Goal: Use online tool/utility: Use online tool/utility

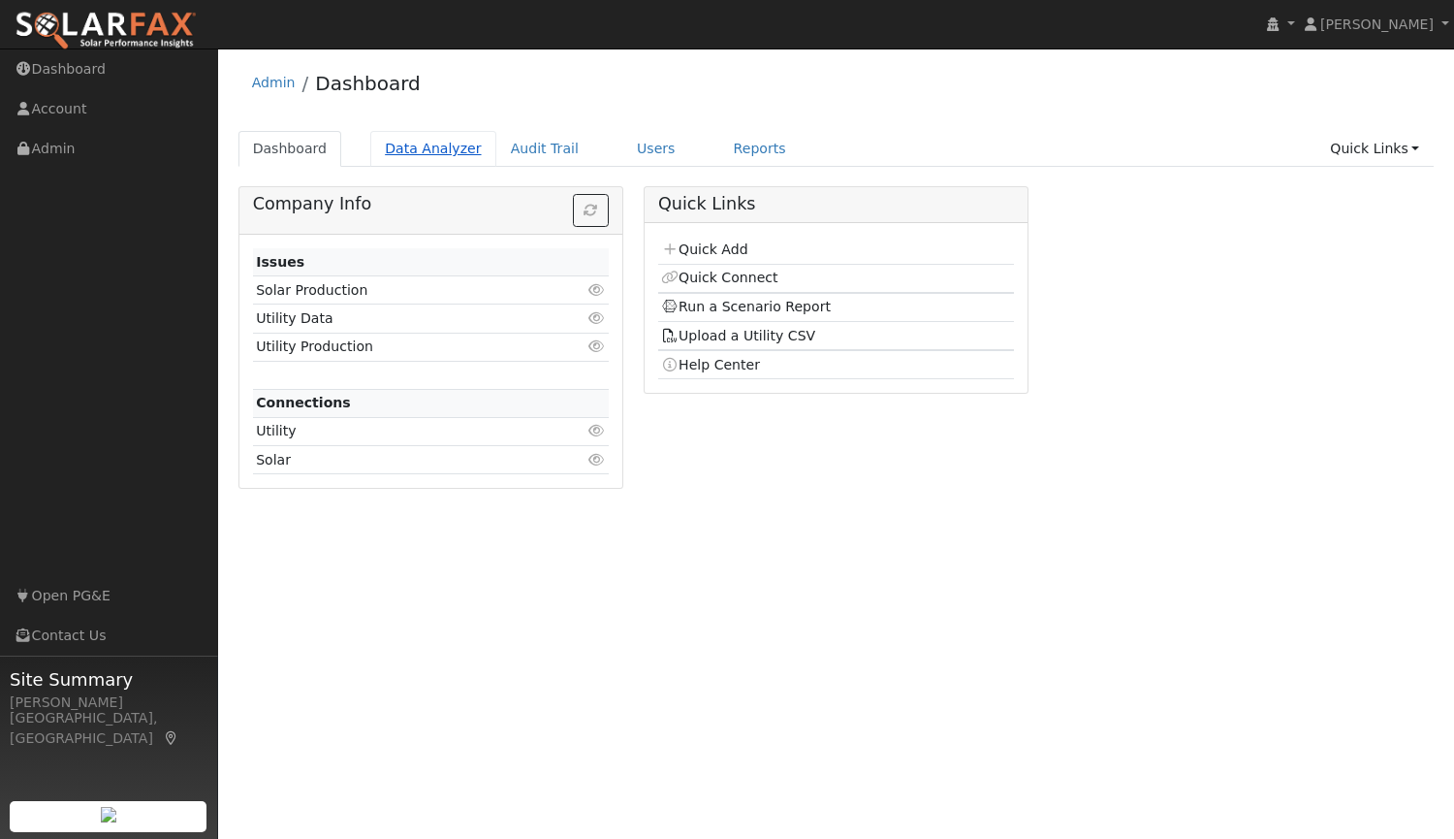
click at [413, 154] on link "Data Analyzer" at bounding box center [433, 149] width 126 height 36
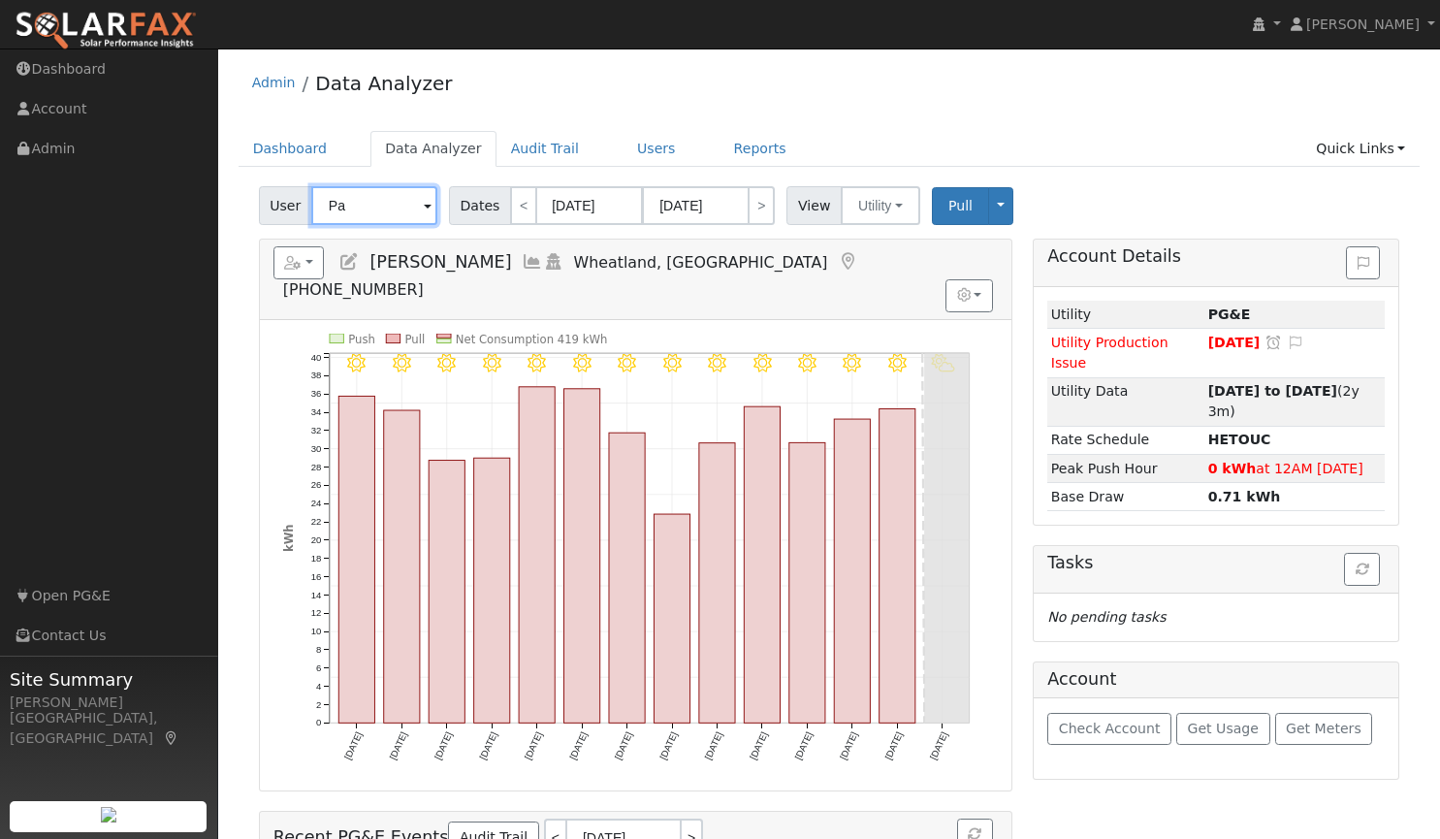
type input "P"
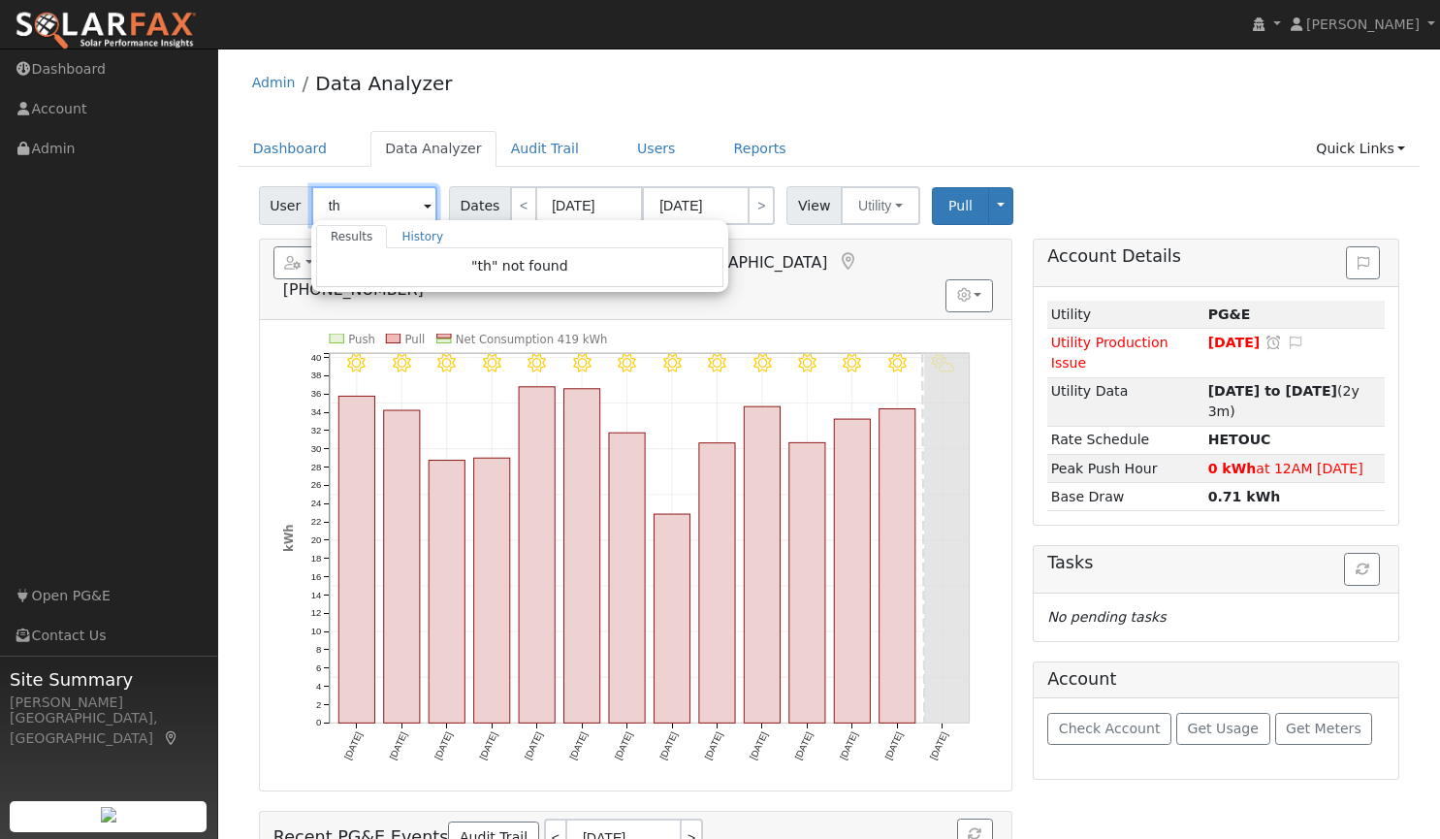
type input "t"
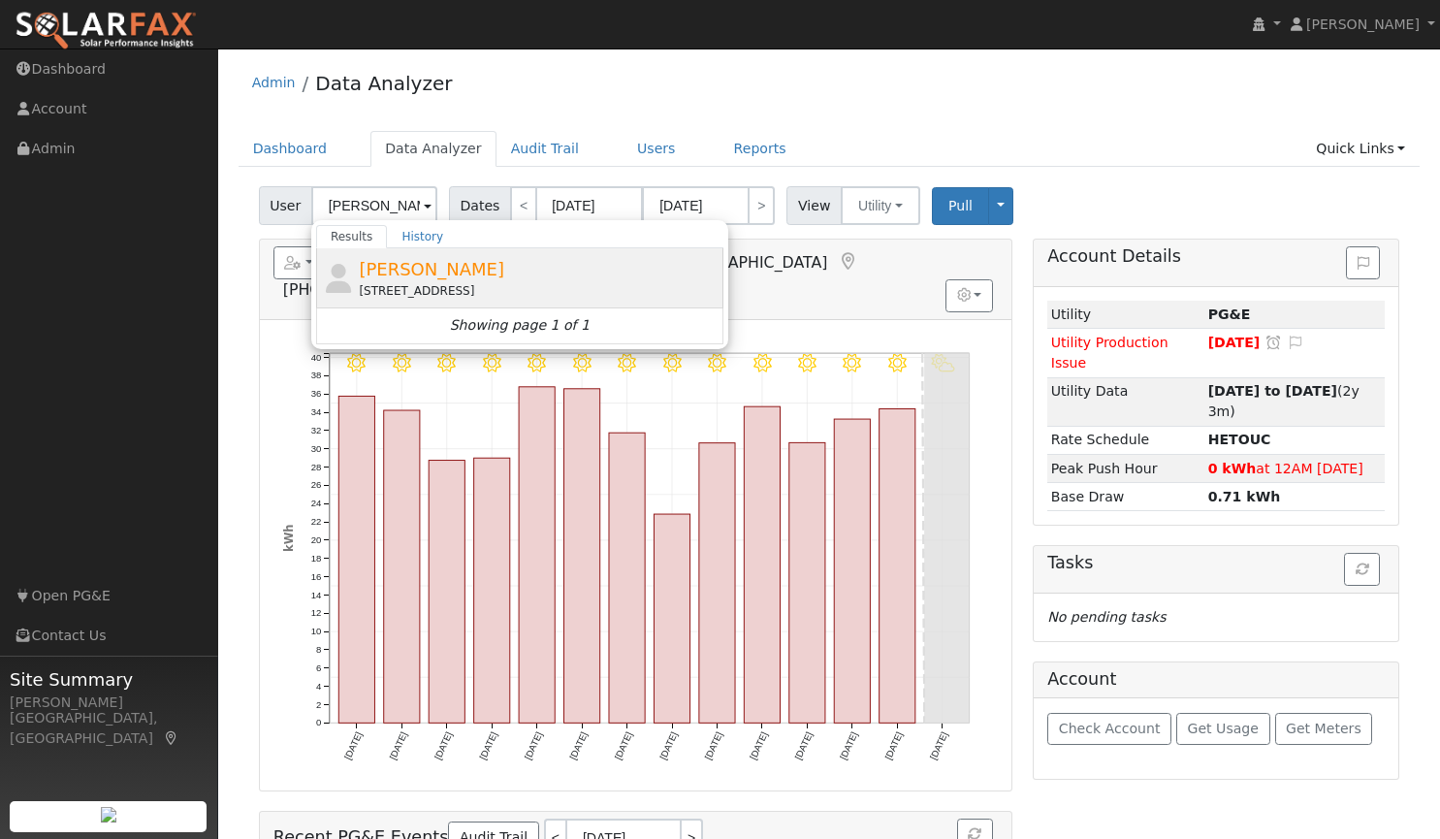
click at [398, 284] on div "[STREET_ADDRESS]" at bounding box center [539, 290] width 360 height 17
type input "[PERSON_NAME]"
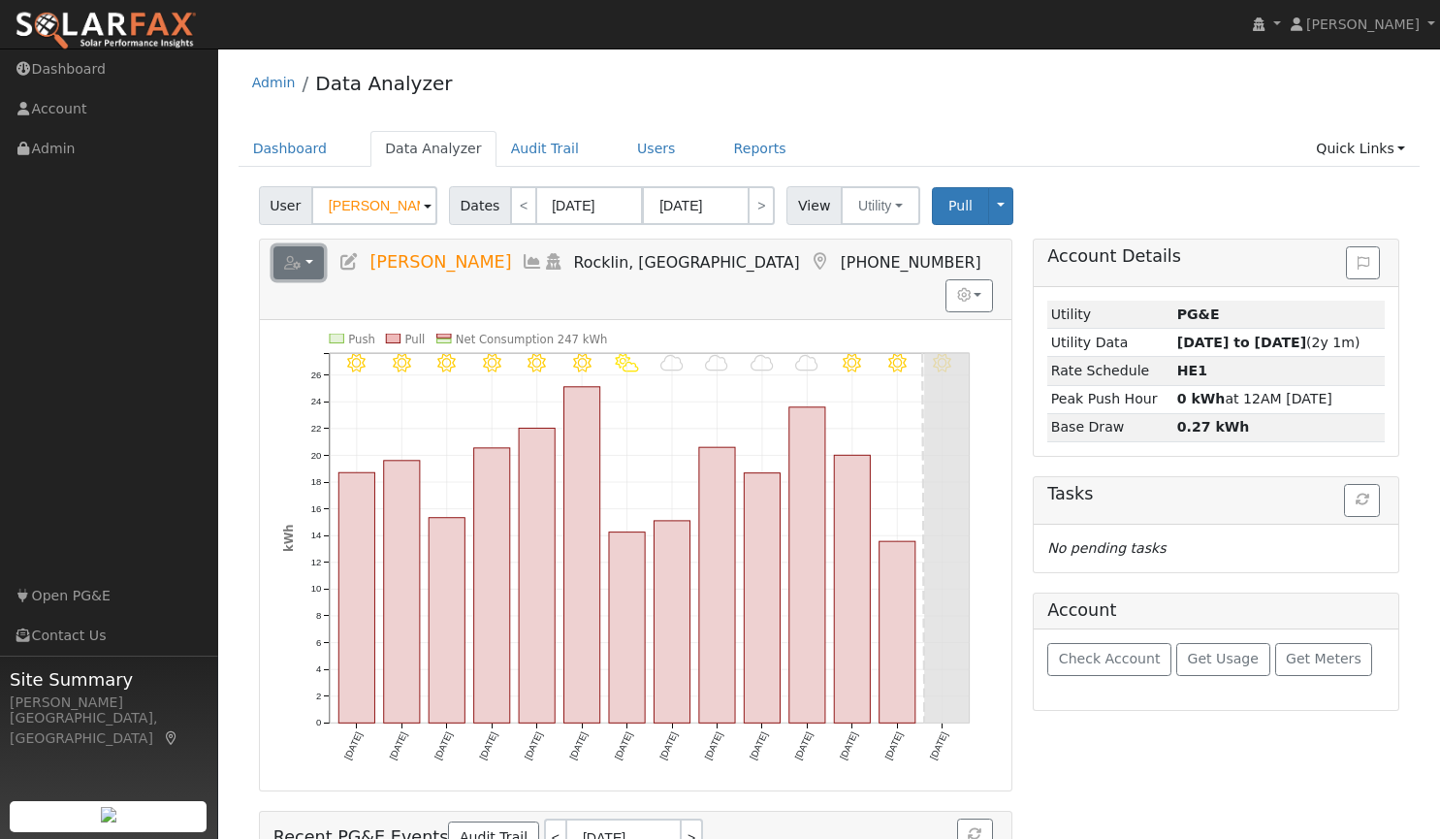
click at [308, 262] on button "button" at bounding box center [298, 262] width 51 height 33
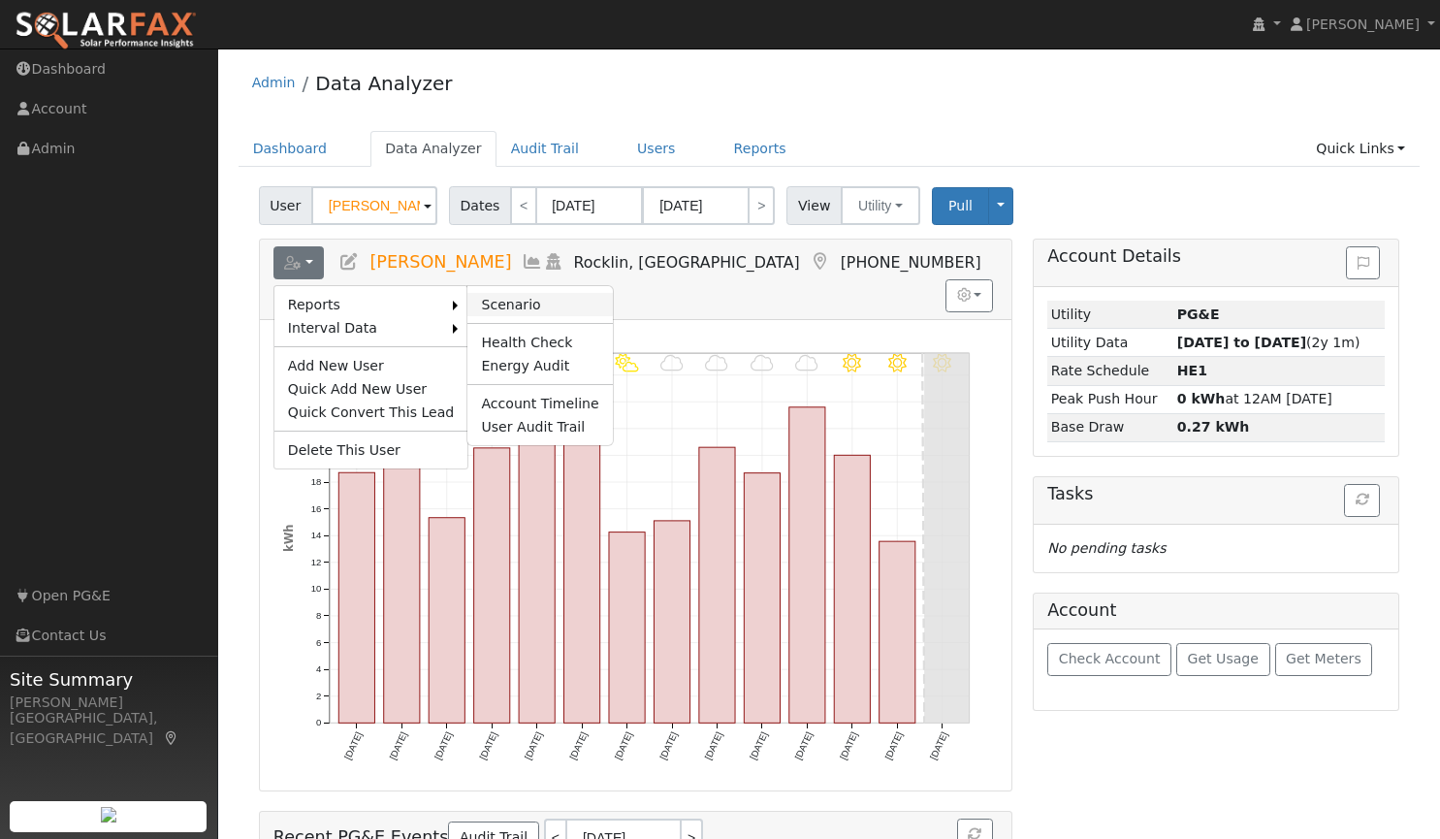
click at [482, 302] on link "Scenario" at bounding box center [539, 304] width 144 height 23
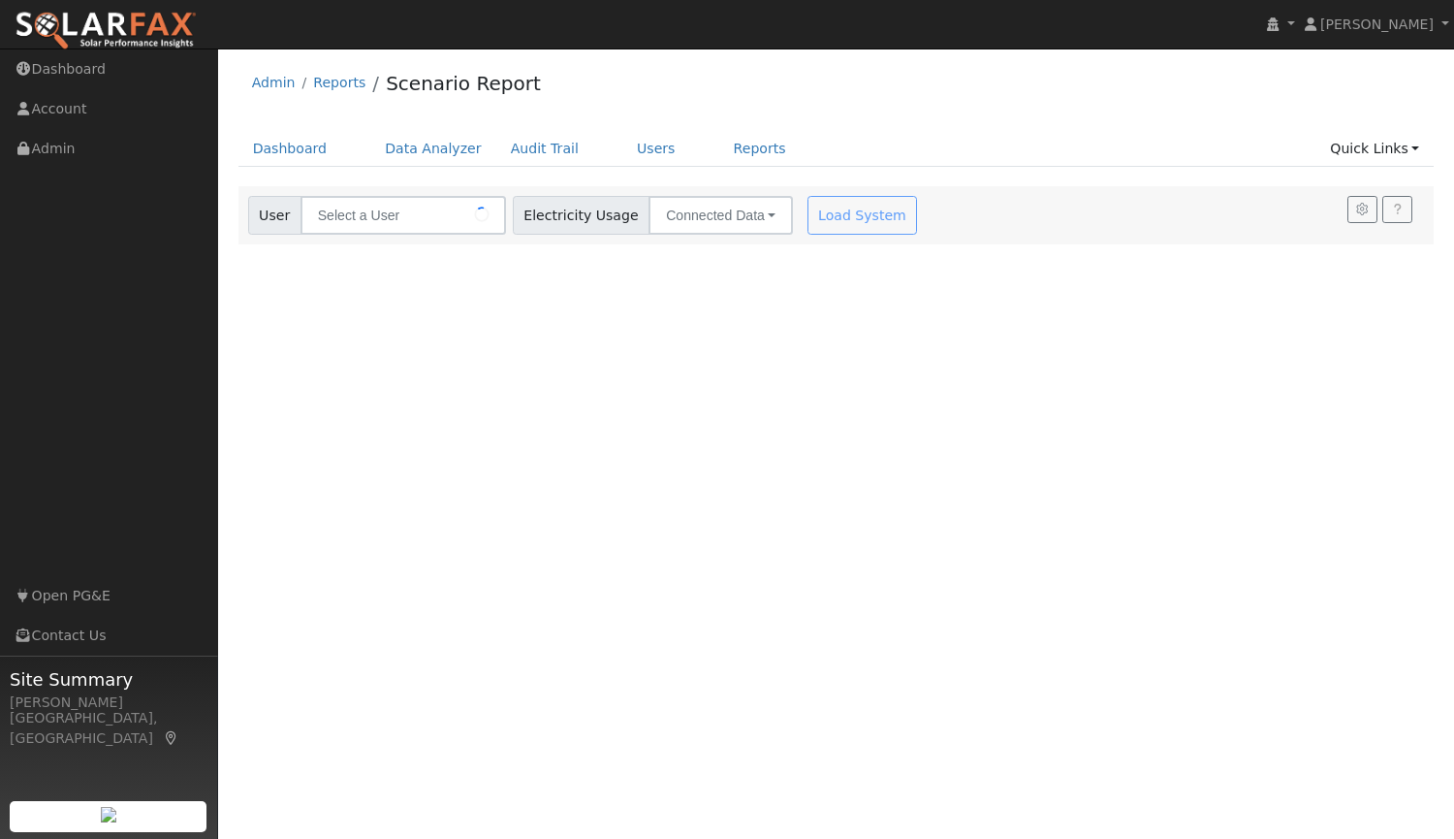
type input "[PERSON_NAME]"
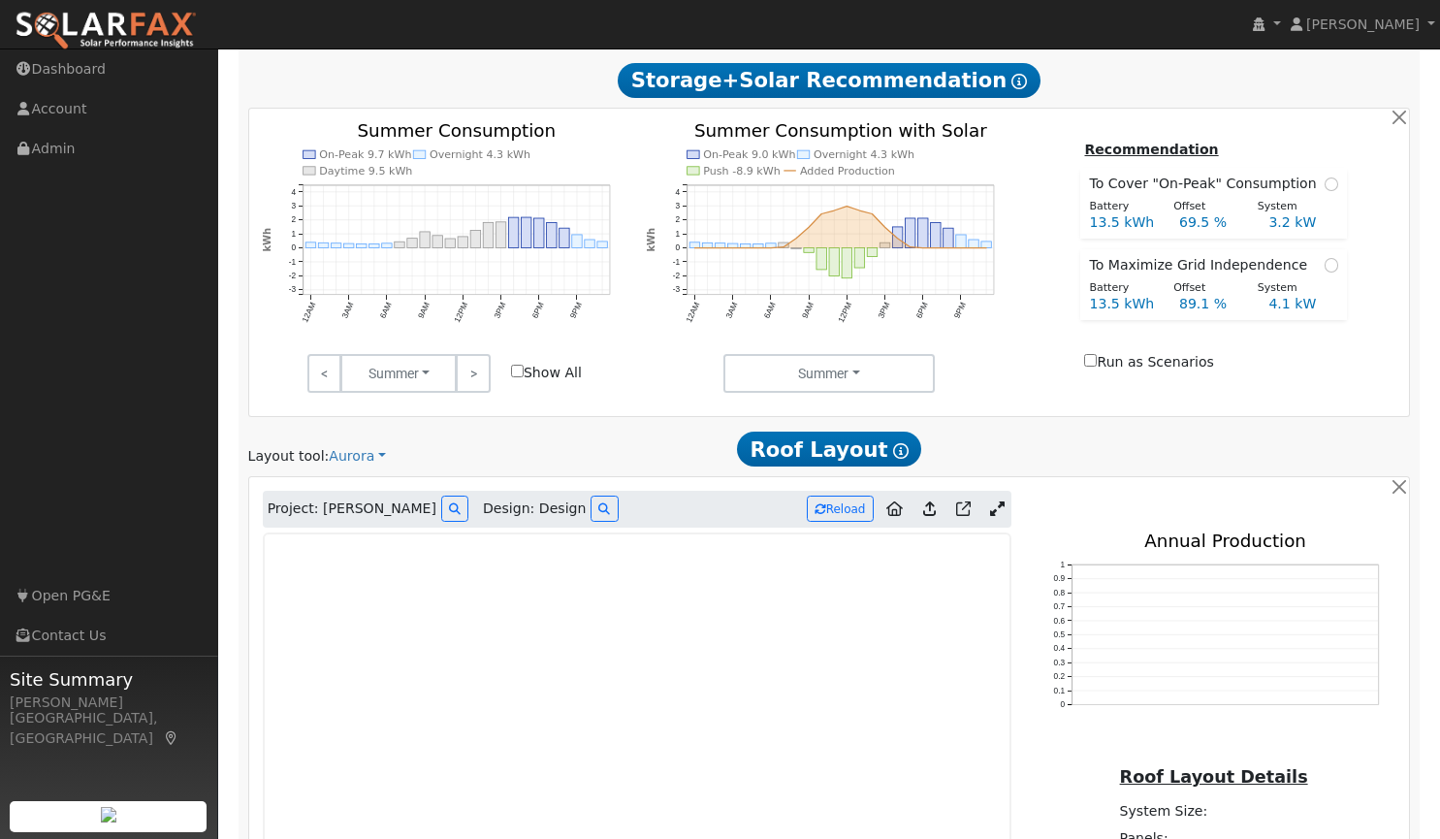
scroll to position [949, 0]
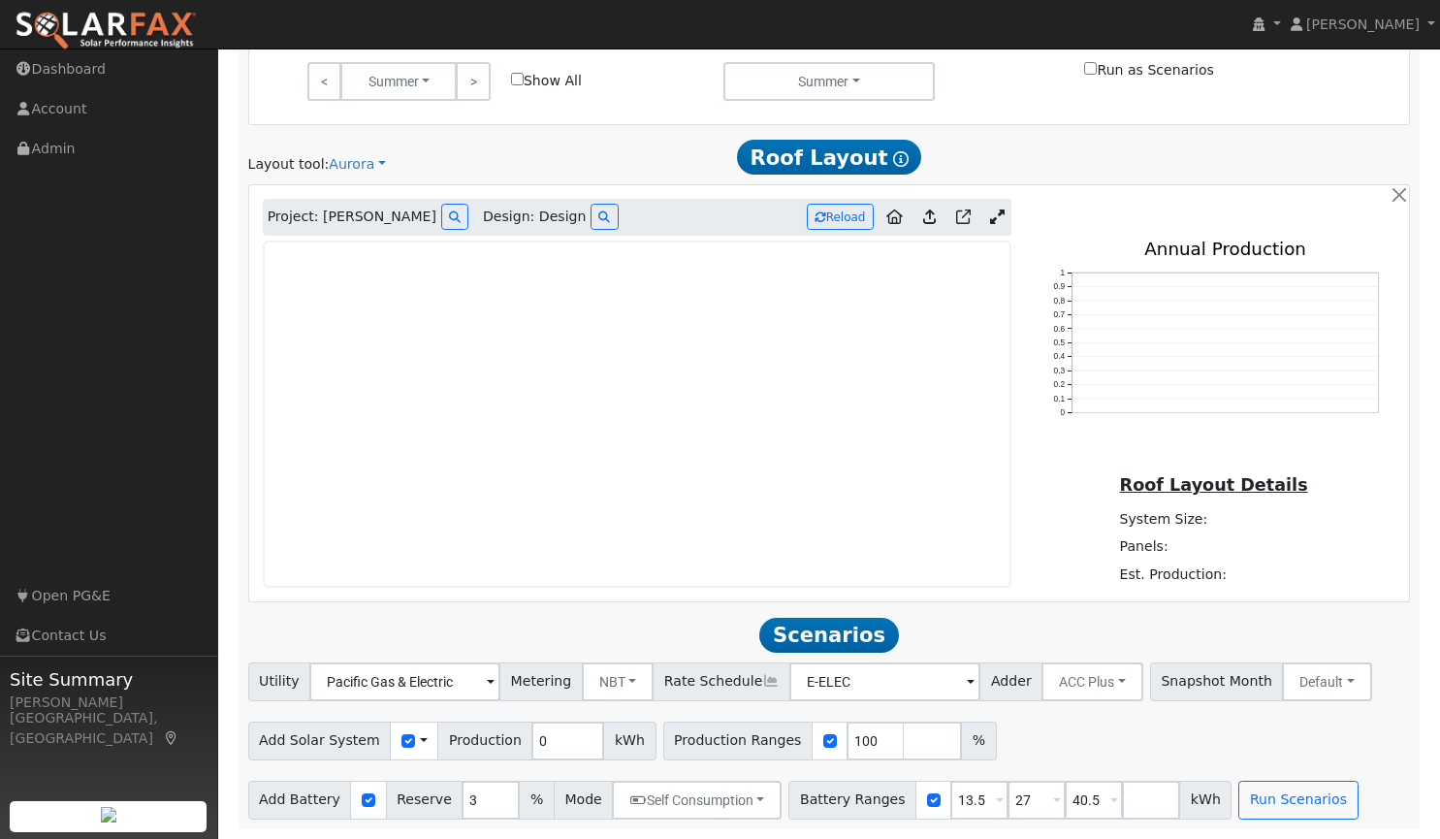
click at [997, 207] on link at bounding box center [997, 217] width 28 height 29
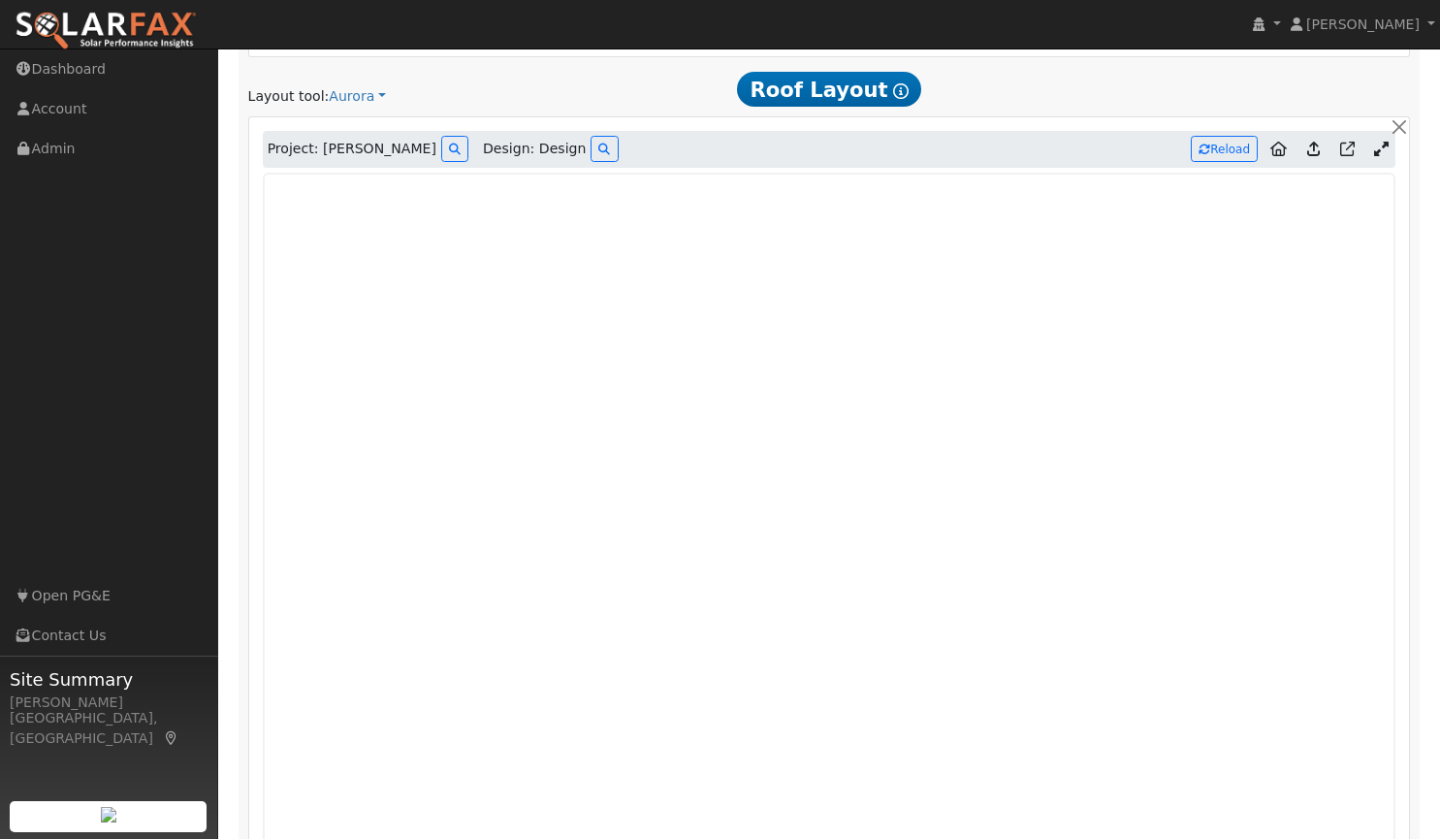
scroll to position [993, 0]
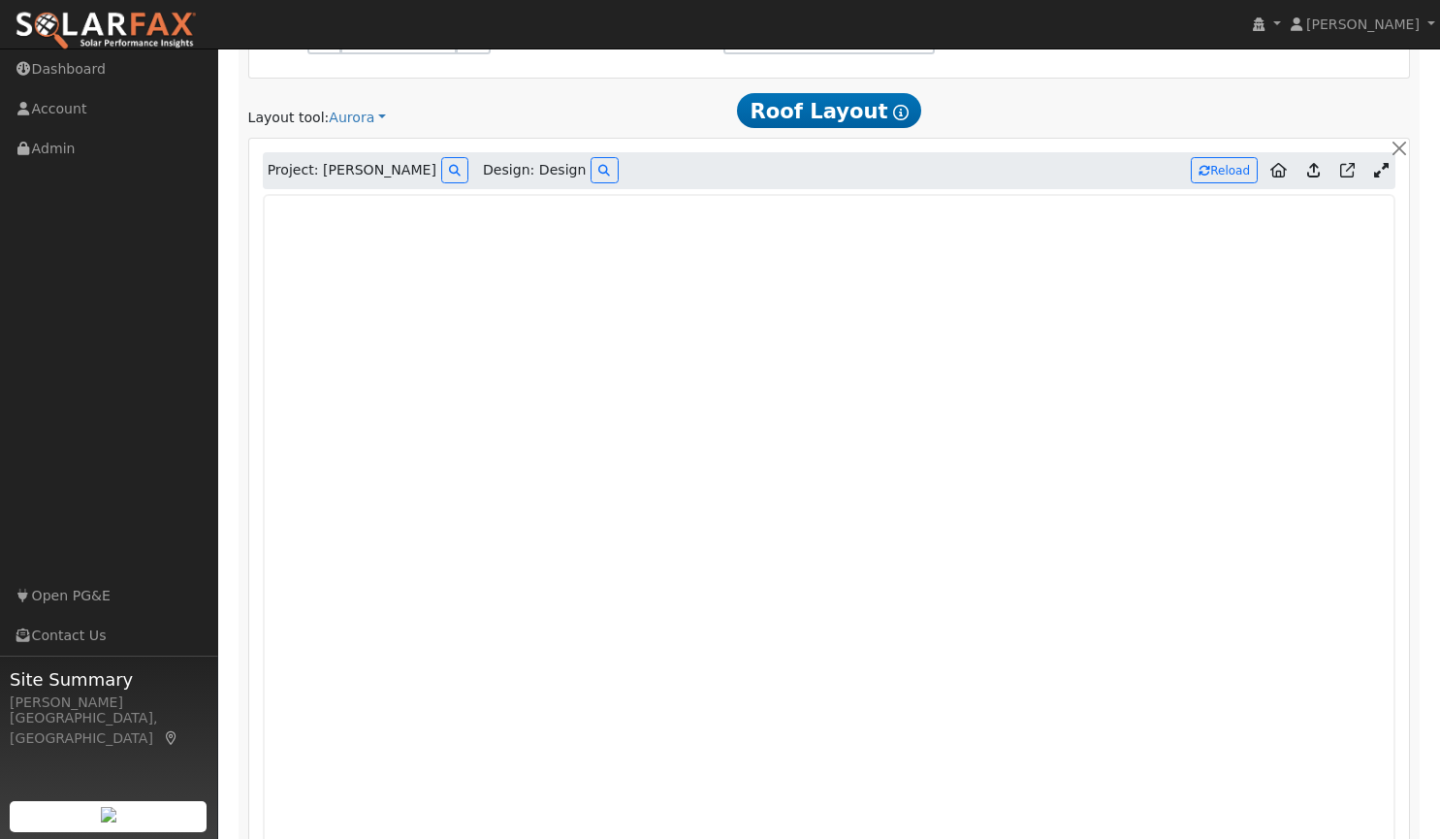
click at [1319, 173] on icon at bounding box center [1313, 170] width 13 height 15
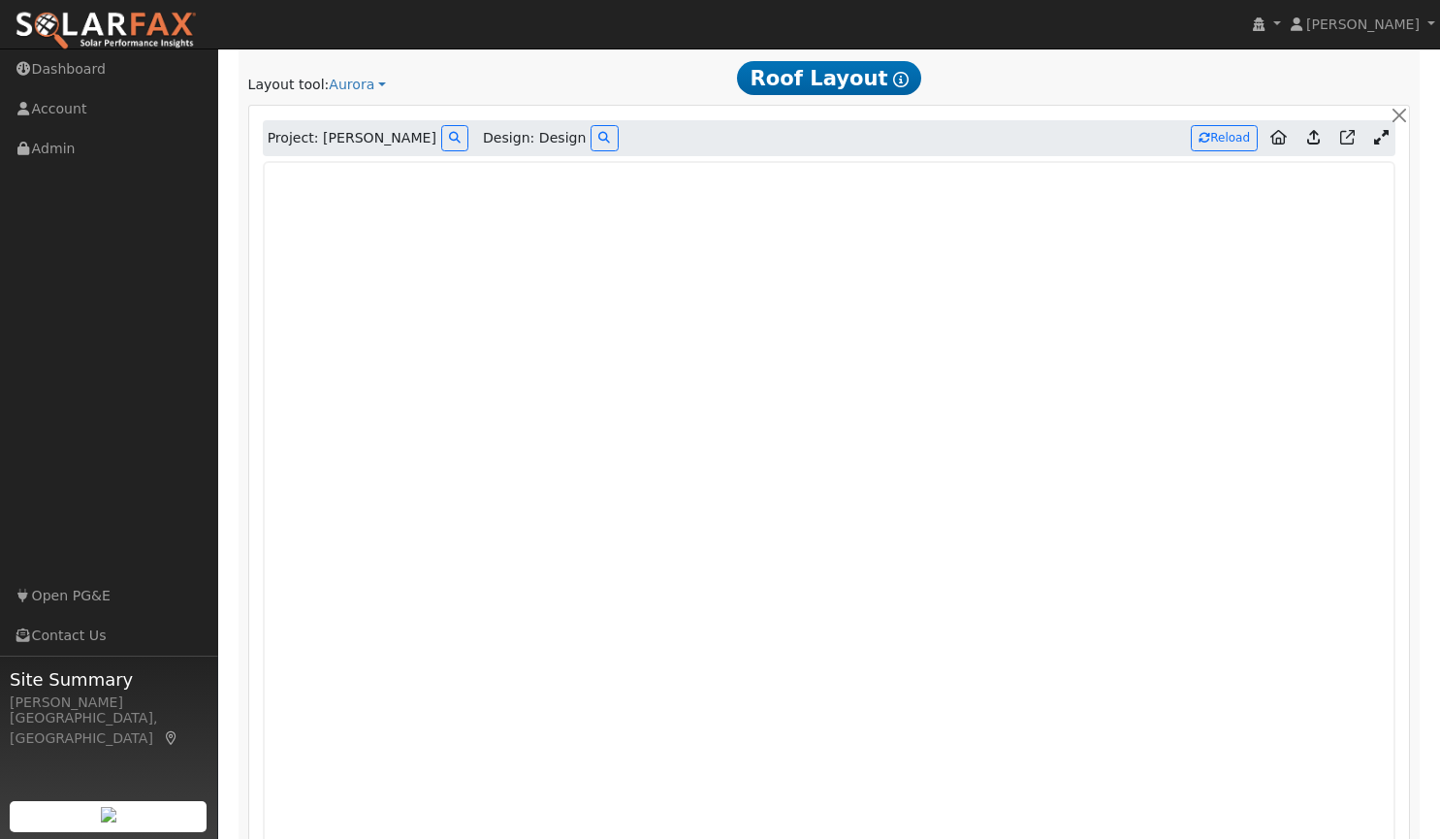
scroll to position [961, 0]
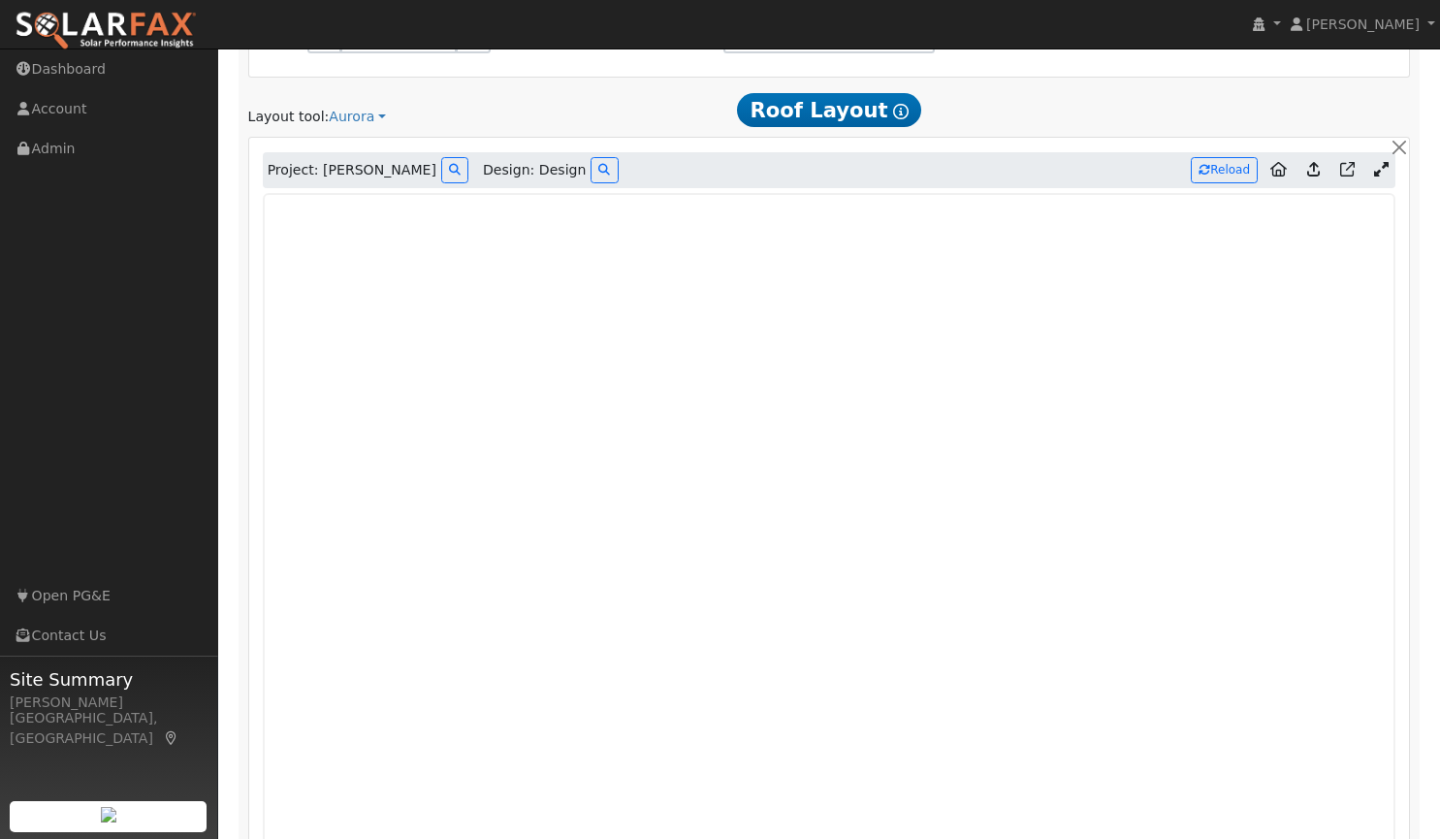
click at [1311, 174] on icon at bounding box center [1313, 169] width 13 height 15
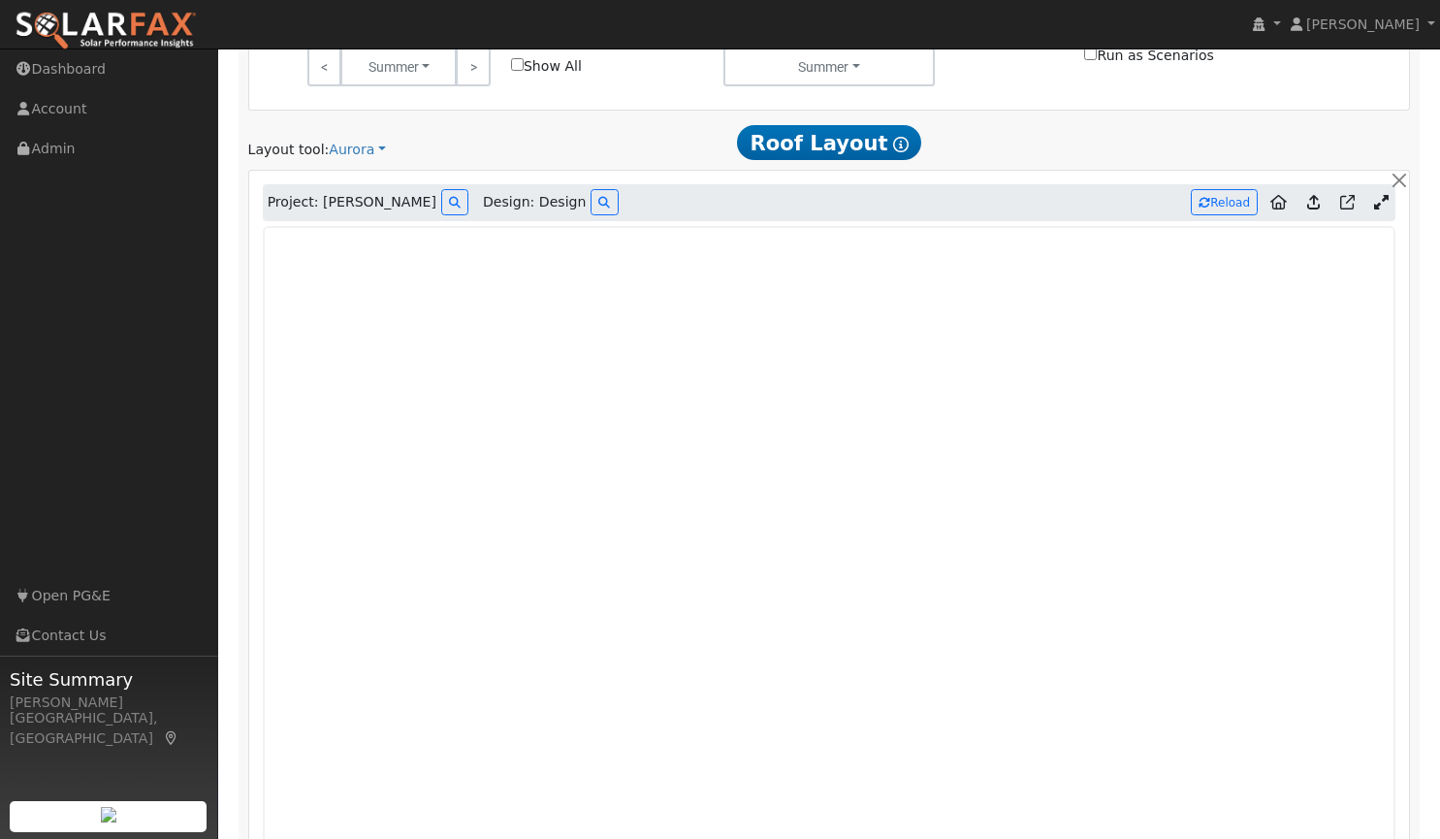
scroll to position [993, 0]
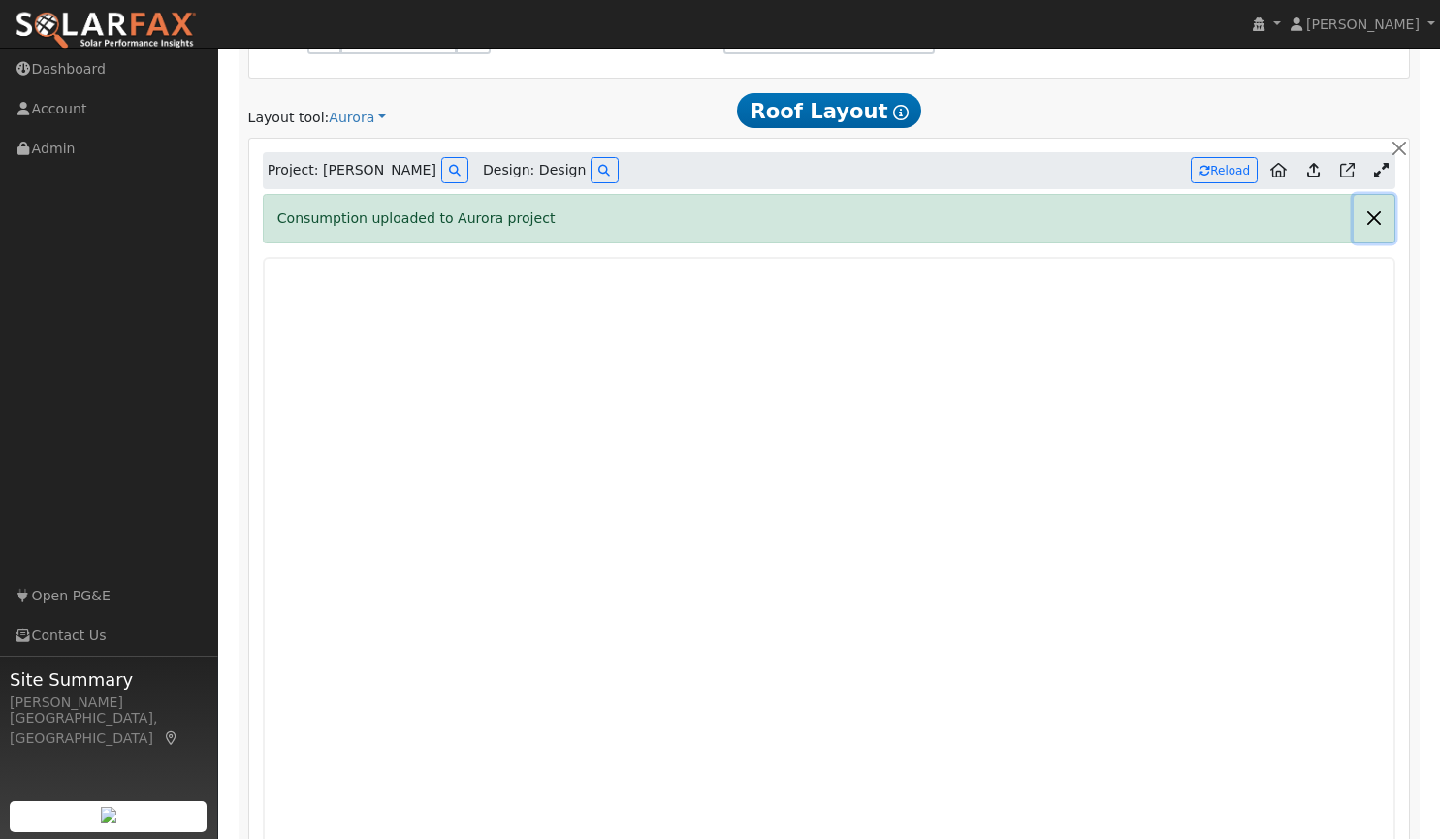
click at [1367, 219] on button "button" at bounding box center [1373, 219] width 41 height 48
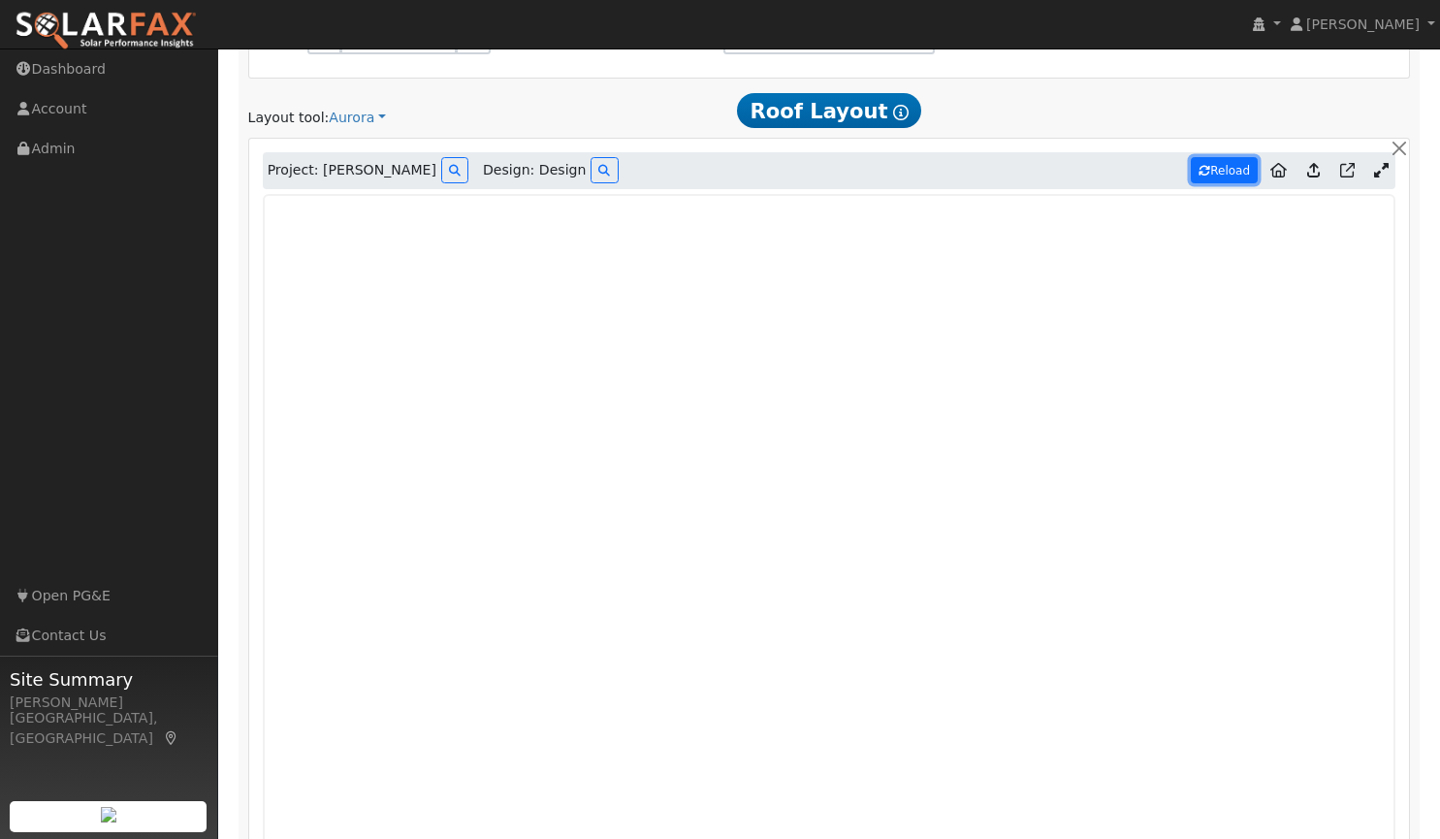
click at [1222, 178] on button "Reload" at bounding box center [1224, 170] width 67 height 26
type input "6869"
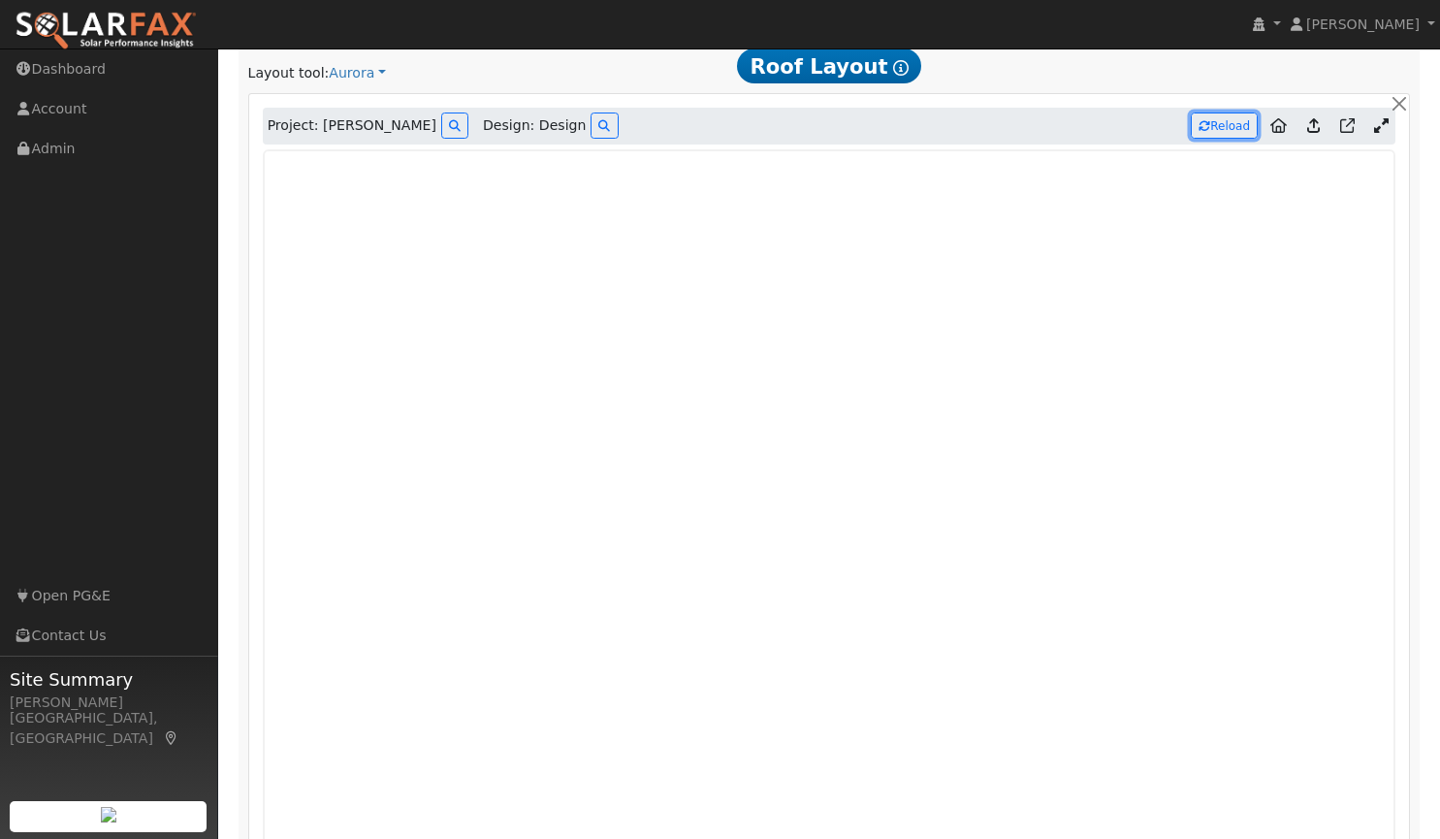
scroll to position [1014, 0]
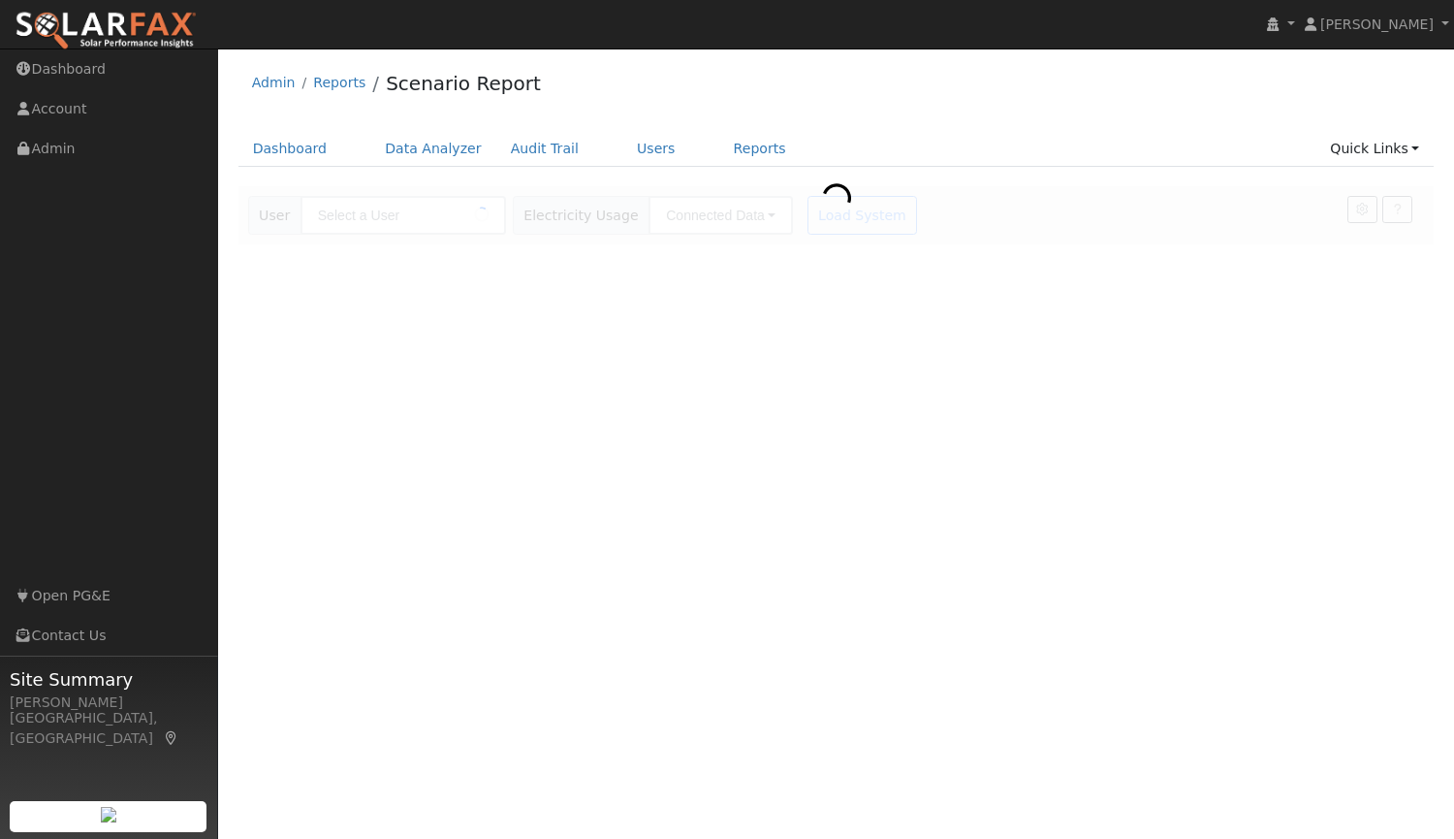
type input "[PERSON_NAME]"
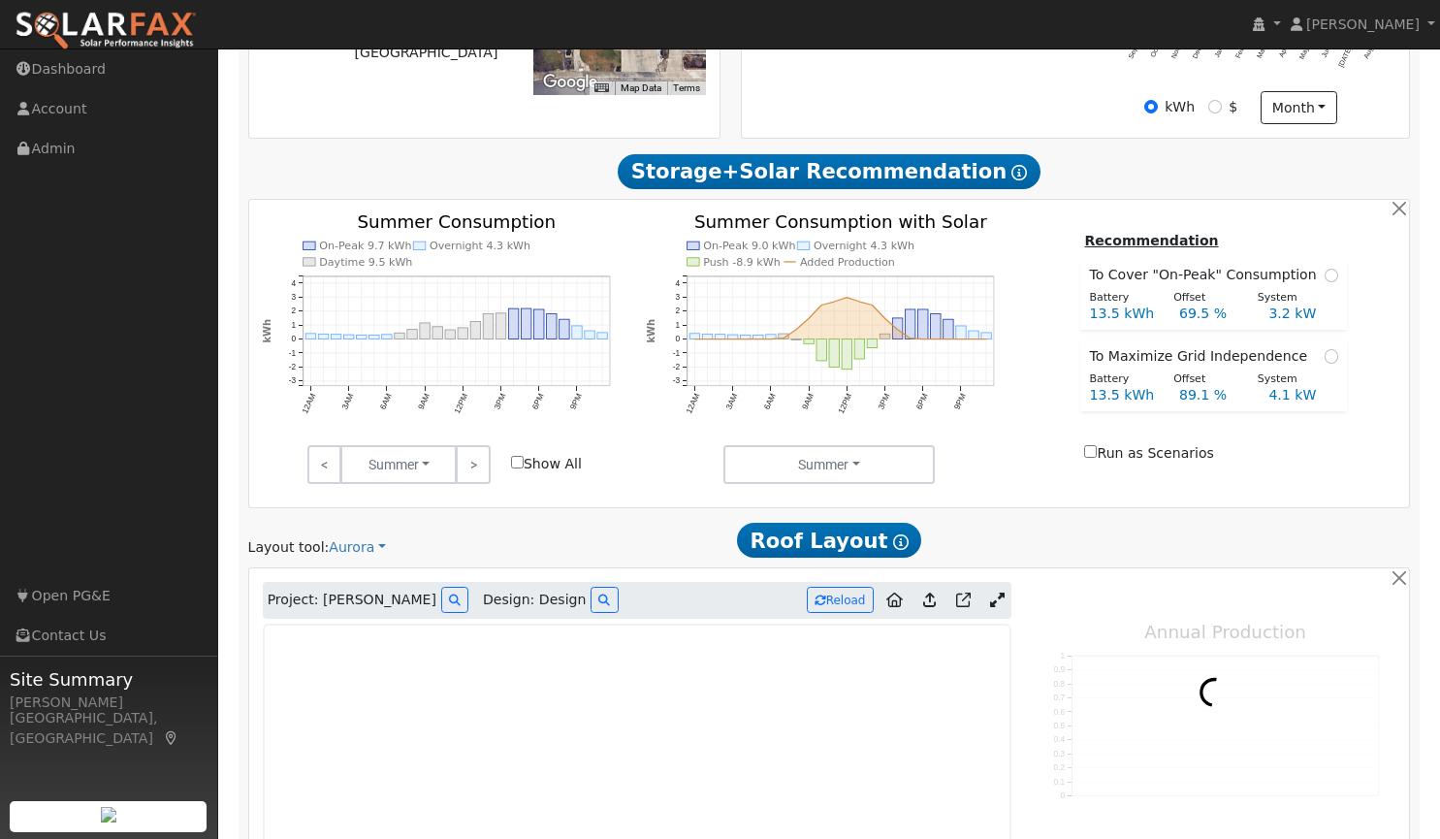
type input "6869"
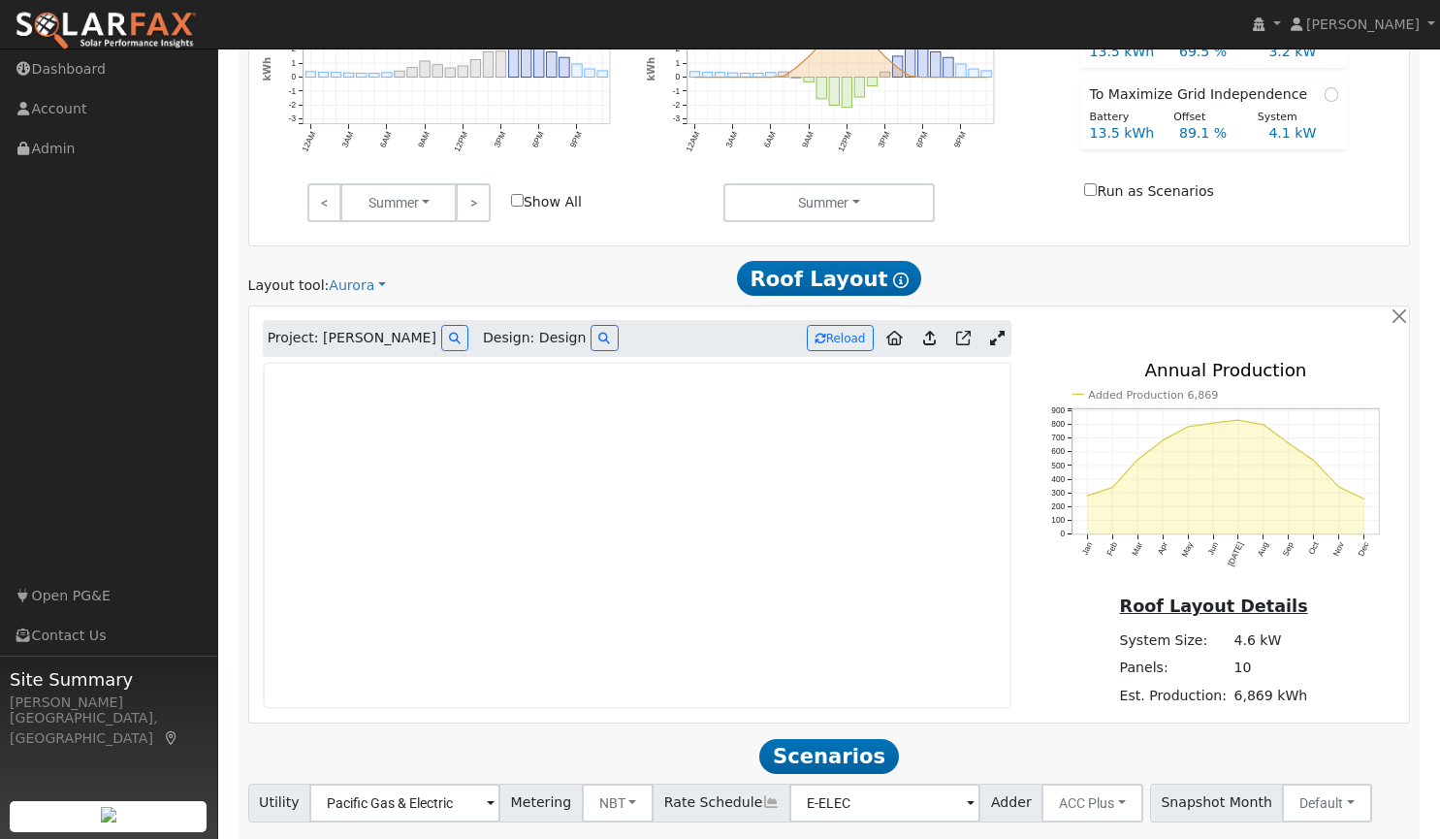
scroll to position [868, 0]
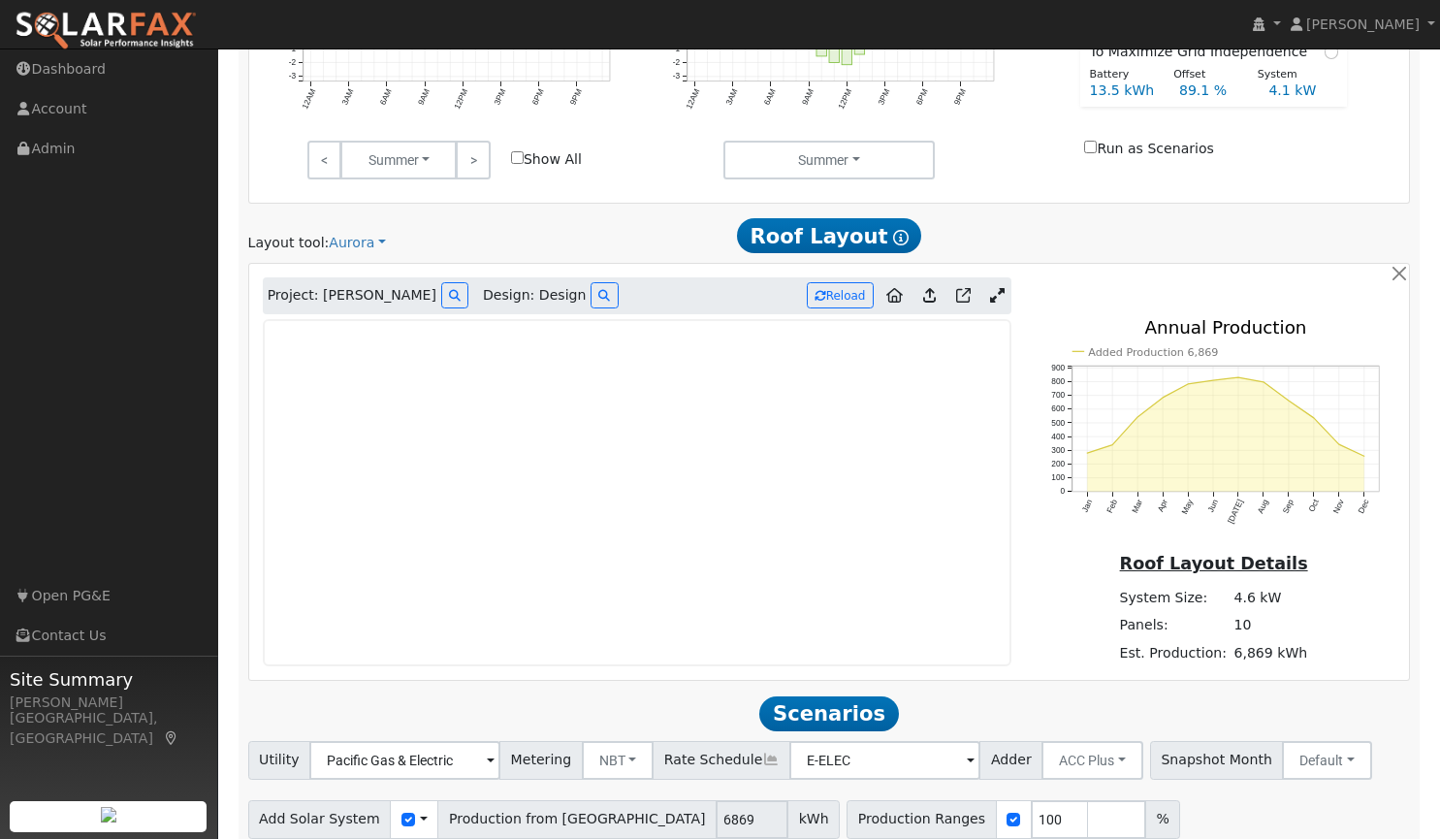
click at [995, 297] on icon at bounding box center [997, 295] width 15 height 15
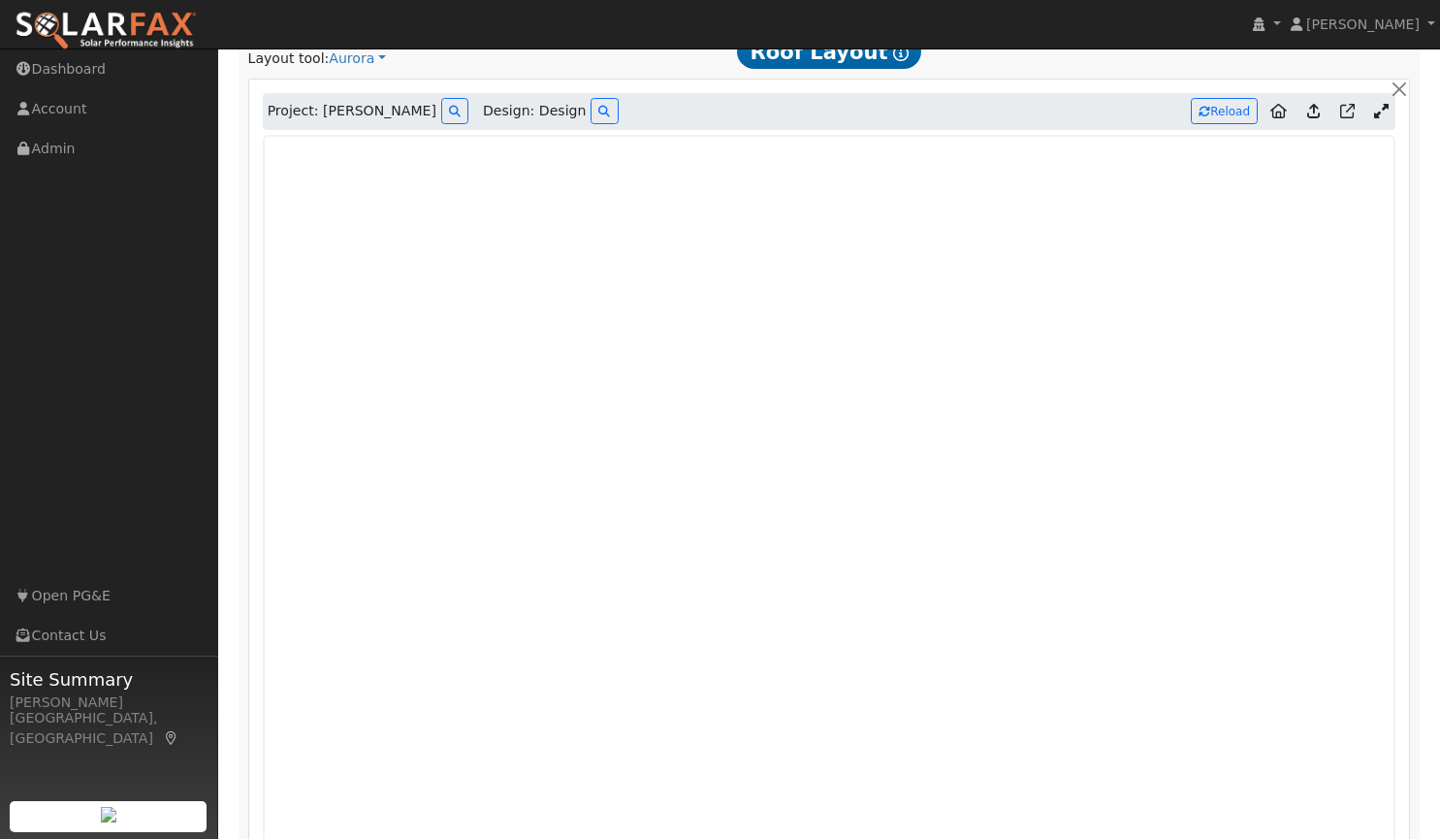
scroll to position [1054, 0]
